Goal: Navigation & Orientation: Find specific page/section

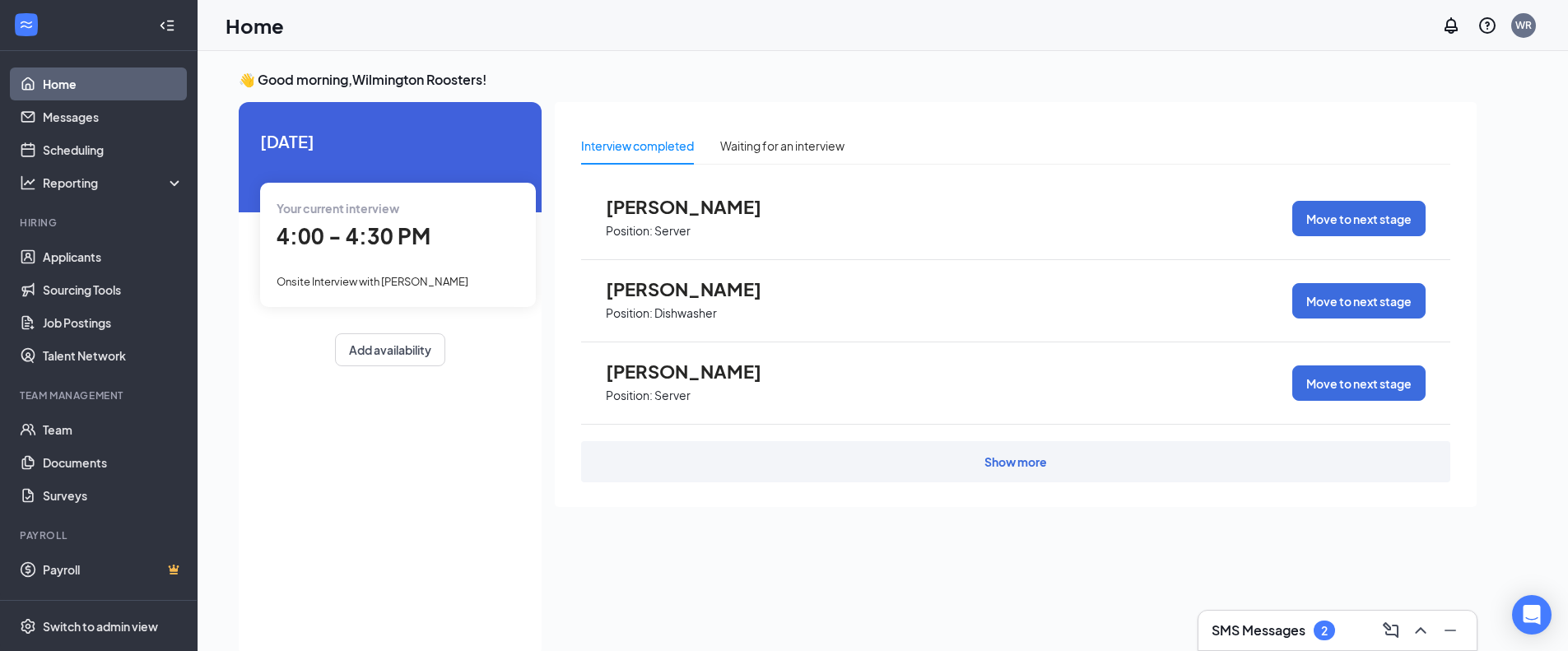
click at [1296, 633] on h3 "SMS Messages" at bounding box center [1259, 630] width 94 height 18
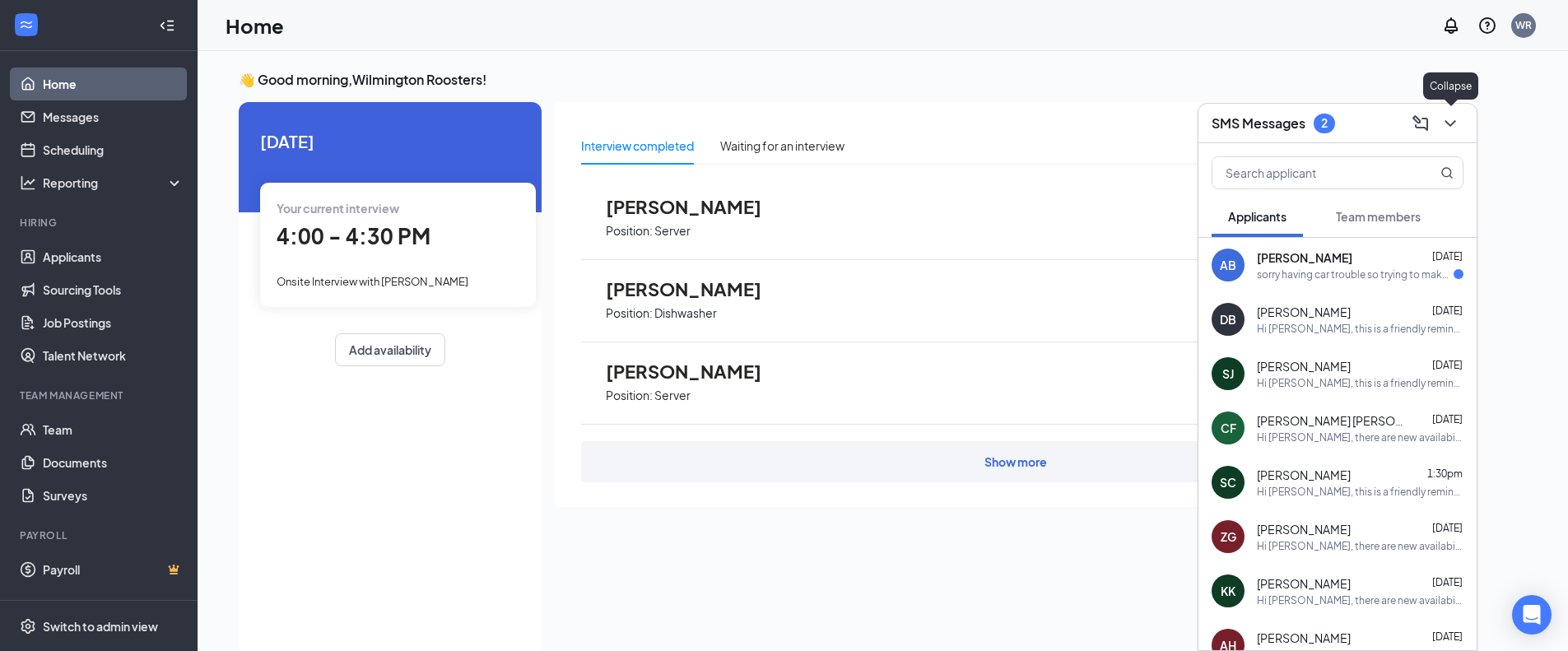
click at [1459, 122] on icon "ChevronDown" at bounding box center [1450, 124] width 20 height 20
